Goal: Task Accomplishment & Management: Use online tool/utility

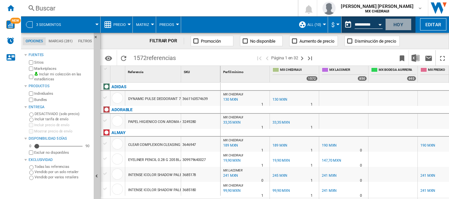
click at [395, 27] on button "Hoy" at bounding box center [398, 24] width 26 height 12
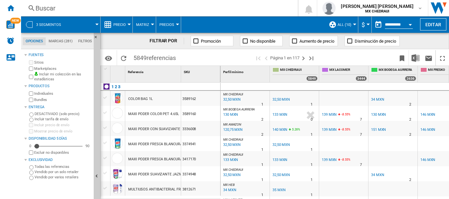
click at [27, 23] on div at bounding box center [29, 24] width 7 height 7
click at [28, 25] on div at bounding box center [29, 24] width 7 height 7
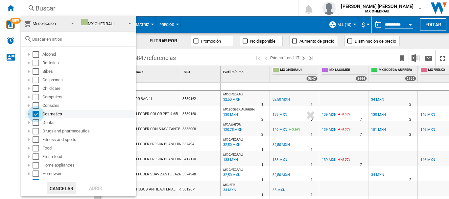
click at [36, 117] on div "Select" at bounding box center [36, 114] width 7 height 7
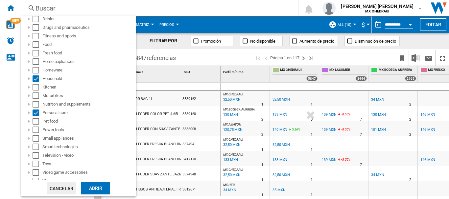
scroll to position [104, 0]
click at [33, 113] on div "Select" at bounding box center [36, 112] width 7 height 7
click at [38, 79] on div "Select" at bounding box center [36, 78] width 7 height 7
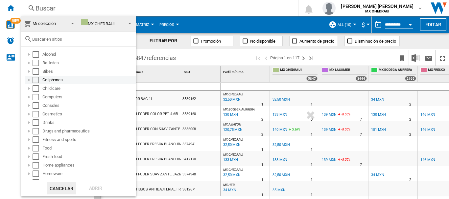
click at [33, 79] on div "Select" at bounding box center [36, 80] width 7 height 7
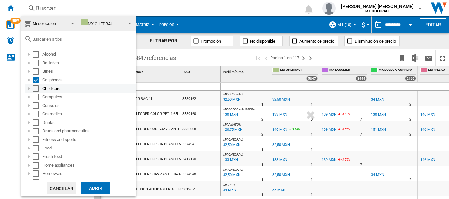
click at [32, 90] on div at bounding box center [29, 88] width 7 height 7
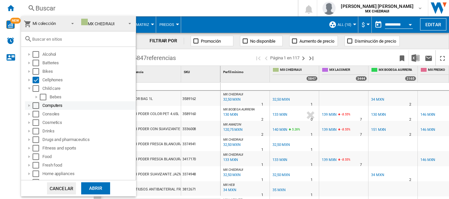
click at [36, 105] on div "Select" at bounding box center [36, 105] width 7 height 7
click at [37, 114] on div "Select" at bounding box center [36, 114] width 7 height 7
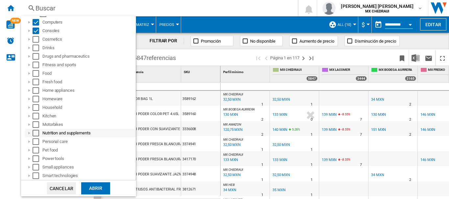
scroll to position [86, 0]
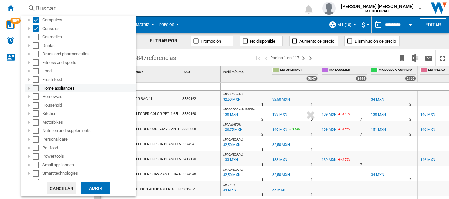
click at [29, 88] on div at bounding box center [29, 88] width 7 height 7
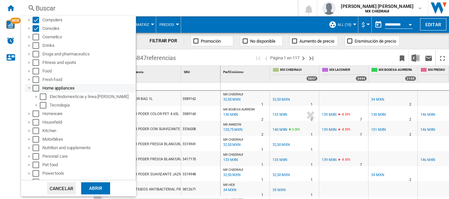
click at [35, 87] on div "Select" at bounding box center [36, 88] width 7 height 7
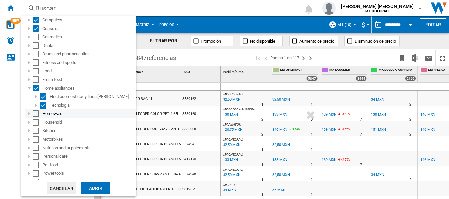
click at [29, 112] on div at bounding box center [29, 114] width 7 height 7
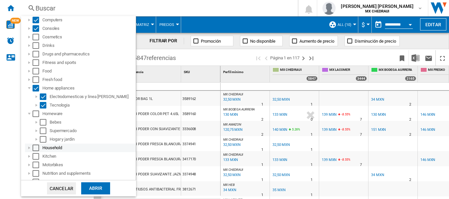
click at [28, 150] on div at bounding box center [29, 148] width 7 height 7
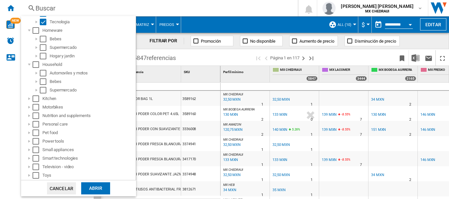
scroll to position [181, 0]
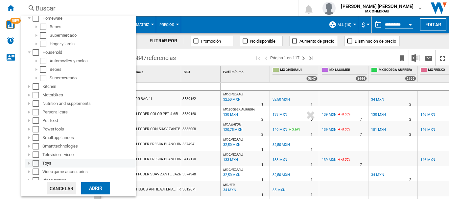
click at [129, 167] on div "Toys" at bounding box center [80, 163] width 111 height 9
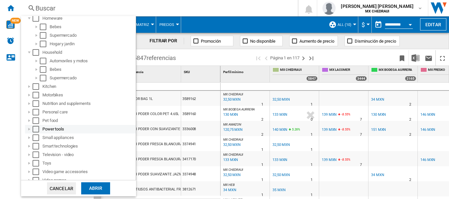
click at [29, 127] on div at bounding box center [29, 129] width 7 height 7
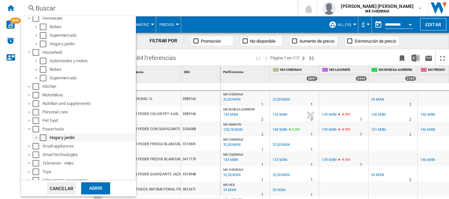
click at [36, 138] on div at bounding box center [36, 138] width 7 height 7
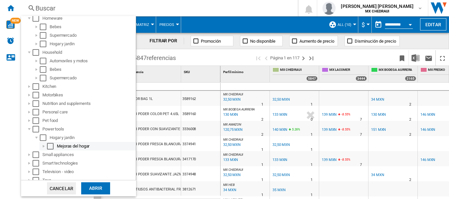
click at [42, 147] on div at bounding box center [43, 146] width 7 height 7
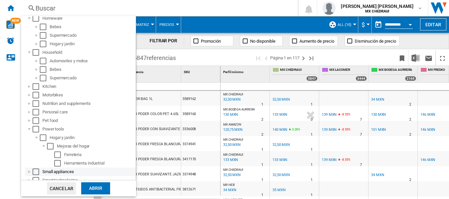
click at [30, 171] on div at bounding box center [29, 172] width 7 height 7
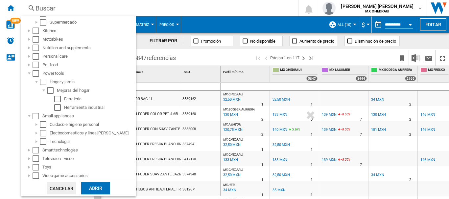
scroll to position [246, 0]
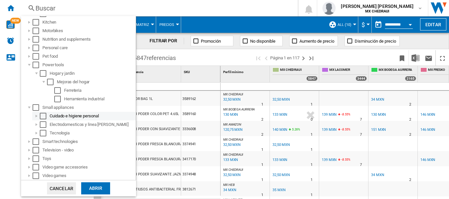
click at [34, 116] on div at bounding box center [36, 116] width 7 height 7
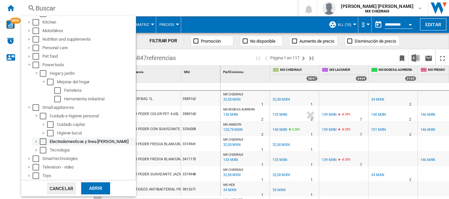
click at [37, 142] on div at bounding box center [36, 142] width 7 height 7
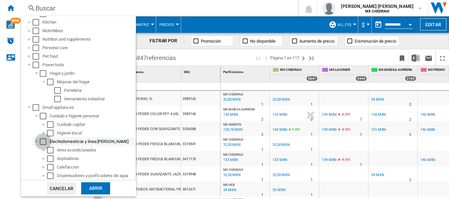
click at [43, 144] on div "Select" at bounding box center [43, 142] width 7 height 7
click at [121, 143] on div "Electrodomesticos y linea [PERSON_NAME]" at bounding box center [92, 142] width 85 height 7
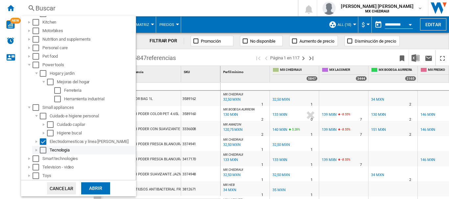
click at [34, 151] on div at bounding box center [36, 150] width 7 height 7
click at [43, 149] on div "Select" at bounding box center [43, 150] width 7 height 7
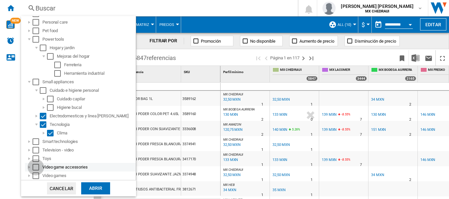
click at [34, 166] on div "Select" at bounding box center [36, 167] width 7 height 7
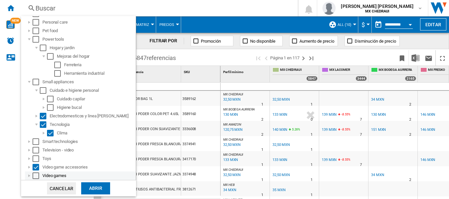
click at [34, 174] on div "Select" at bounding box center [36, 176] width 7 height 7
click at [92, 189] on div "Abrir" at bounding box center [95, 189] width 29 height 12
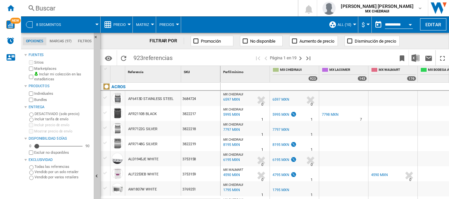
click at [353, 24] on div at bounding box center [354, 25] width 3 height 2
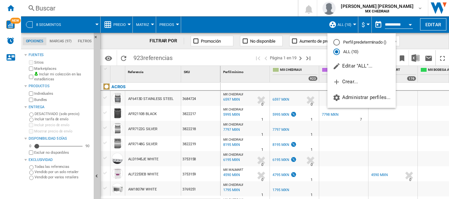
click at [287, 21] on md-backdrop at bounding box center [224, 99] width 449 height 199
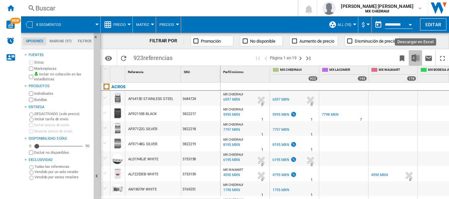
click at [414, 59] on img "Descargar en Excel" at bounding box center [415, 58] width 8 height 8
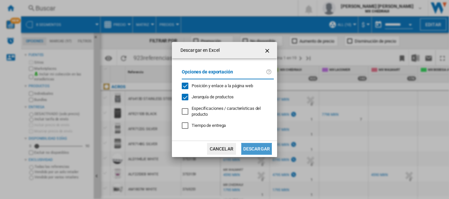
click at [256, 152] on button "Descargar" at bounding box center [256, 149] width 31 height 12
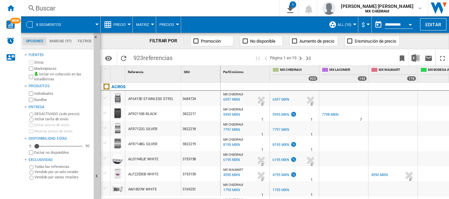
click at [97, 24] on div at bounding box center [96, 25] width 3 height 2
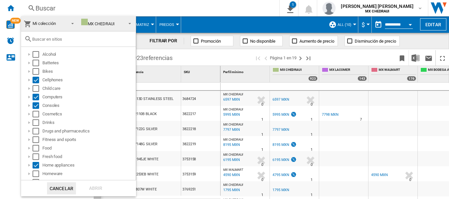
click at [115, 8] on md-backdrop at bounding box center [224, 99] width 449 height 199
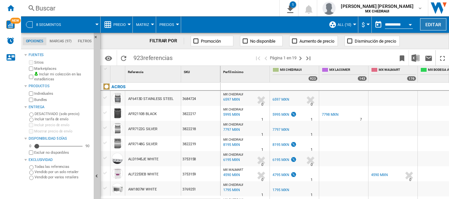
click at [436, 25] on button "Editar" at bounding box center [433, 24] width 26 height 12
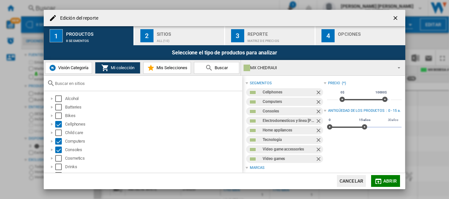
click at [393, 15] on ng-md-icon "getI18NText('BUTTONS.CLOSE_DIALOG')" at bounding box center [396, 19] width 8 height 8
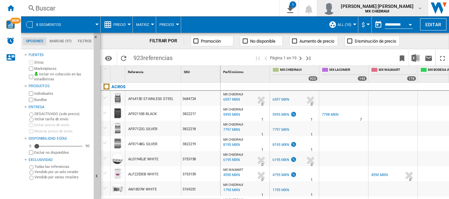
click at [413, 11] on div "[PERSON_NAME] [PERSON_NAME] MX CHEDRAUI" at bounding box center [377, 8] width 79 height 11
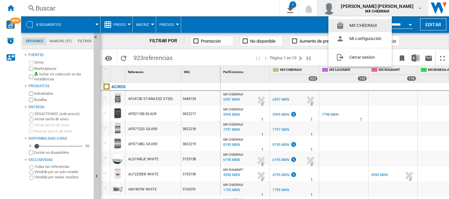
click at [273, 11] on md-backdrop at bounding box center [224, 99] width 449 height 199
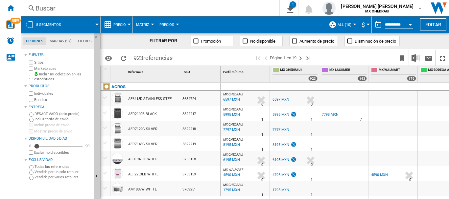
click at [94, 25] on span at bounding box center [83, 24] width 27 height 16
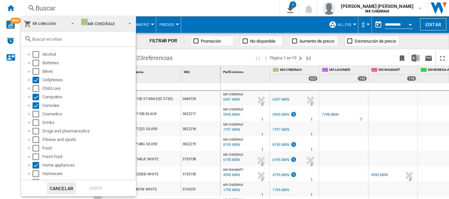
click at [124, 4] on md-backdrop at bounding box center [224, 99] width 449 height 199
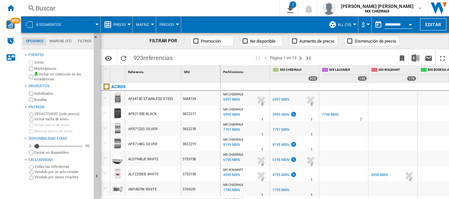
click at [154, 25] on md-menu "Matriz [GEOGRAPHIC_DATA] Clasificación" at bounding box center [144, 24] width 23 height 16
click at [152, 25] on div at bounding box center [152, 25] width 3 height 2
click at [172, 24] on md-backdrop at bounding box center [224, 99] width 449 height 199
click at [172, 24] on span "Precios" at bounding box center [166, 25] width 15 height 4
click at [196, 13] on md-backdrop at bounding box center [224, 99] width 449 height 199
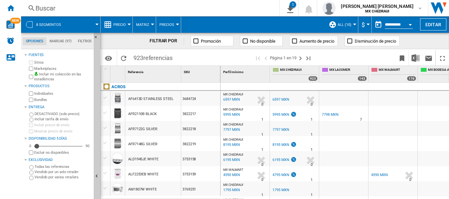
click at [353, 25] on div at bounding box center [354, 25] width 3 height 2
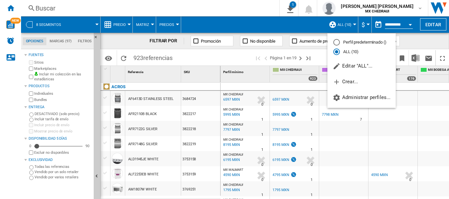
click at [268, 13] on md-backdrop at bounding box center [224, 99] width 449 height 199
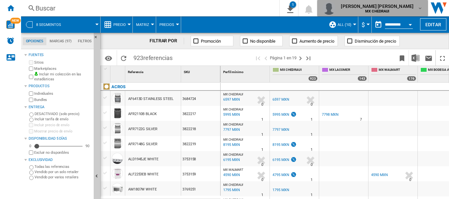
click at [397, 9] on span "[PERSON_NAME] [PERSON_NAME]" at bounding box center [377, 6] width 73 height 7
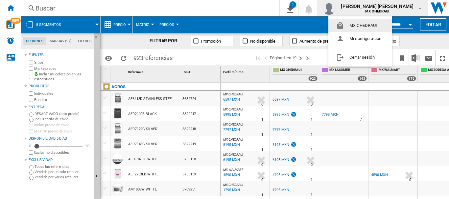
click at [270, 7] on md-backdrop at bounding box center [224, 99] width 449 height 199
